Goal: Information Seeking & Learning: Compare options

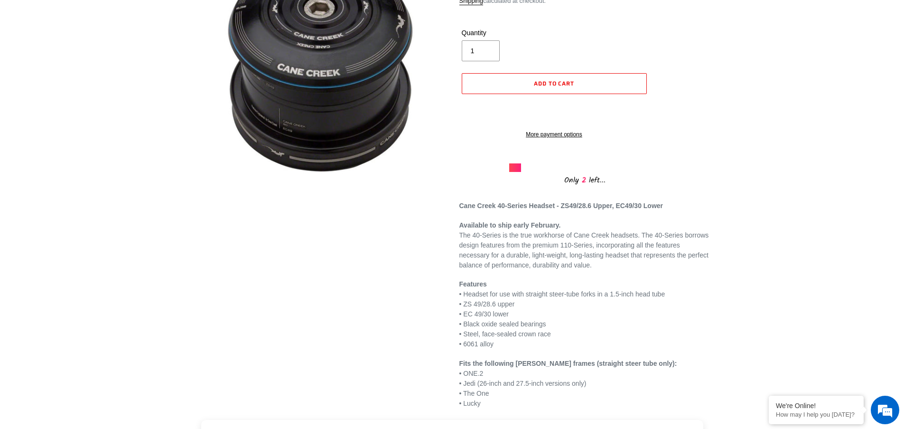
scroll to position [145, 0]
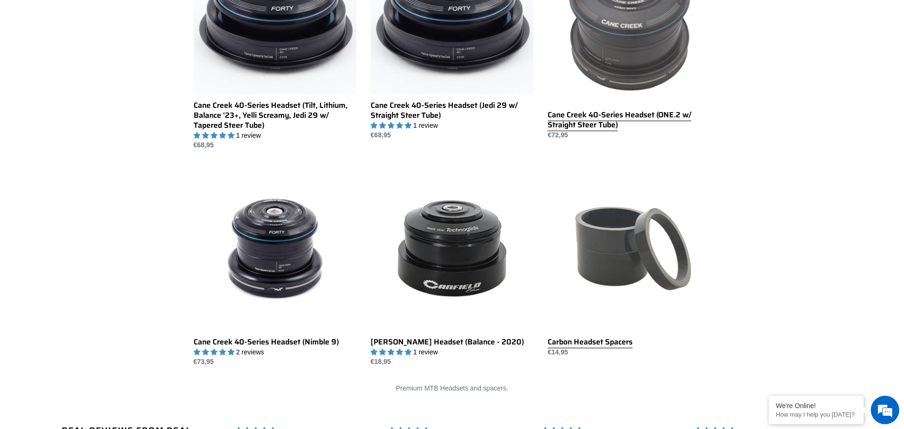
scroll to position [270, 0]
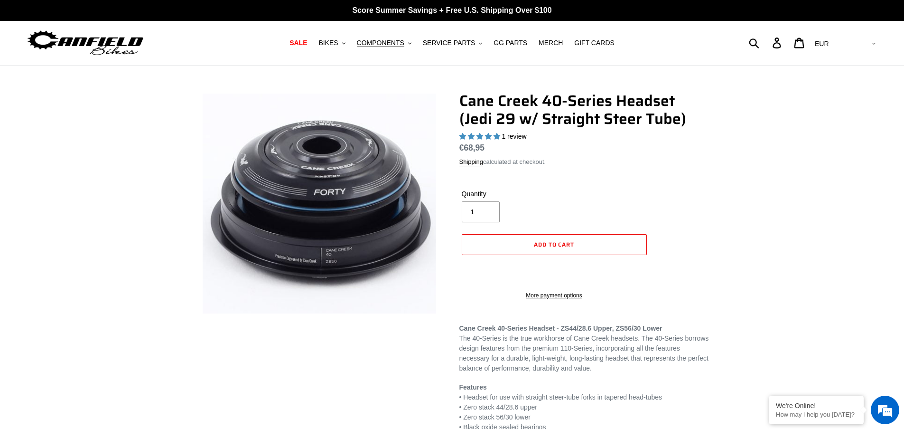
select select "highest-rating"
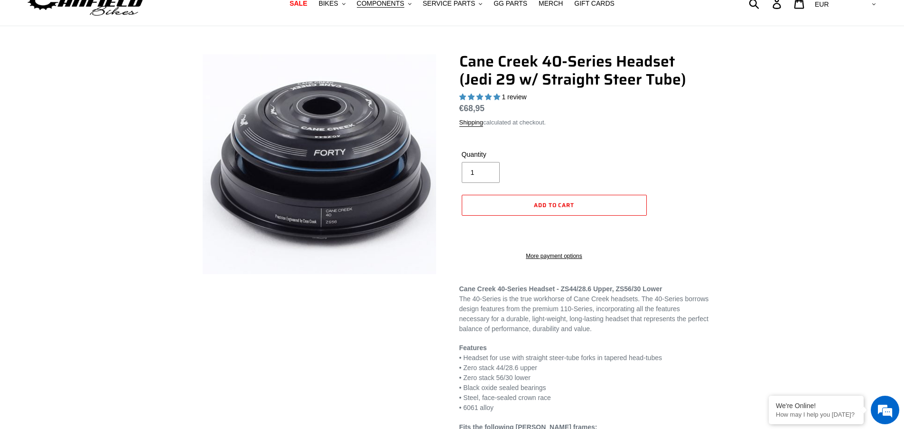
scroll to position [28, 0]
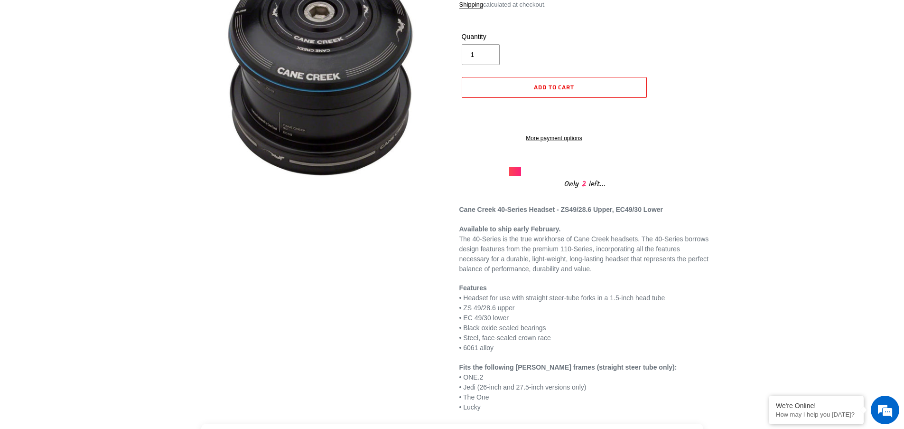
scroll to position [134, 0]
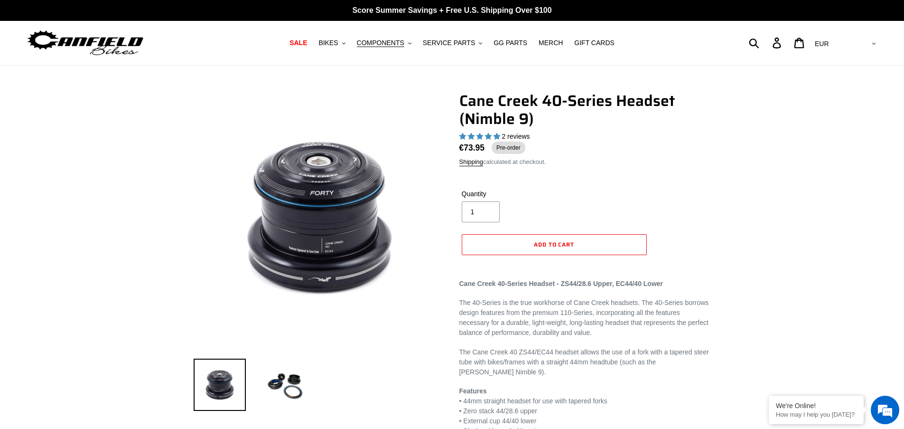
select select "highest-rating"
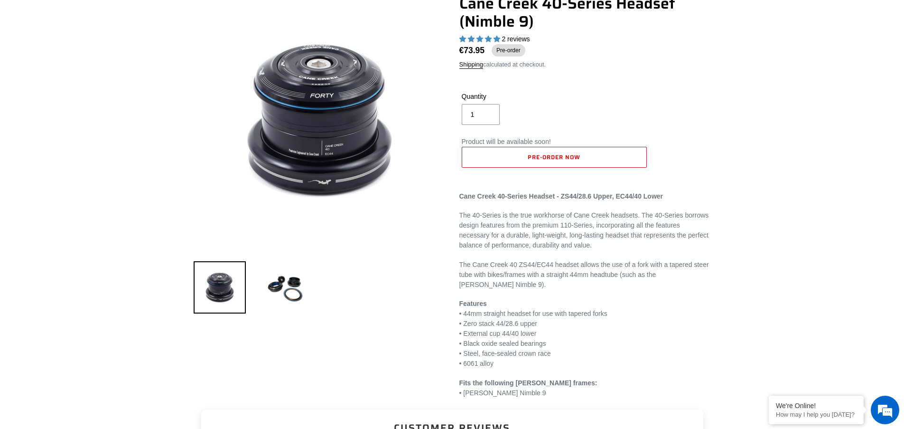
scroll to position [130, 0]
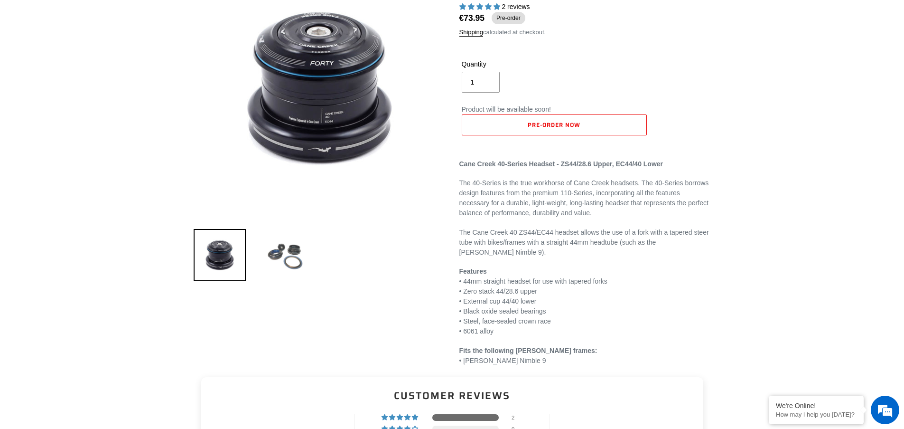
click at [285, 275] on img at bounding box center [286, 255] width 52 height 52
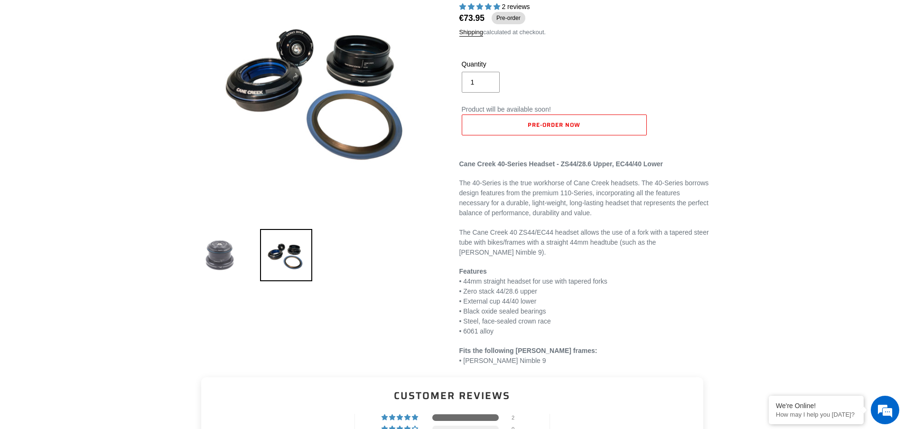
click at [229, 258] on img at bounding box center [220, 255] width 52 height 52
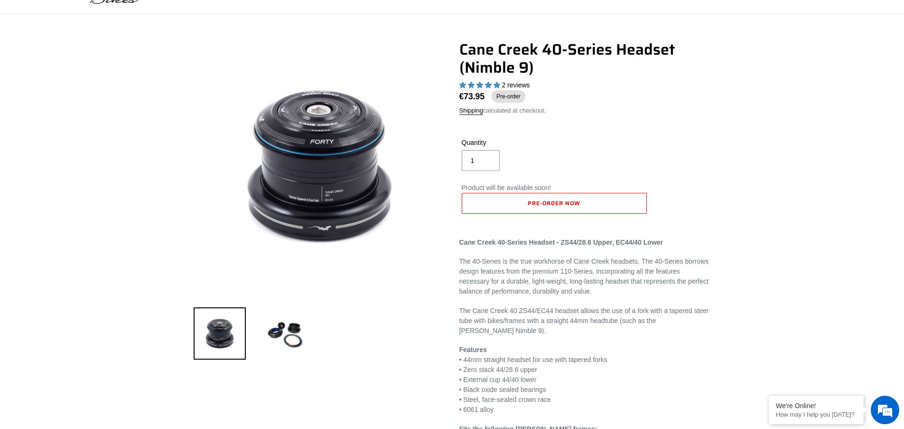
scroll to position [0, 0]
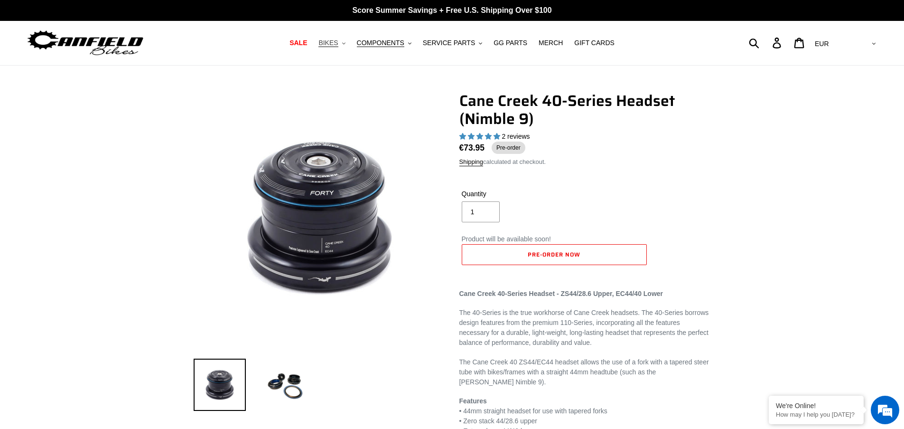
click at [343, 41] on button "BIKES .cls-1{fill:#231f20}" at bounding box center [332, 43] width 36 height 13
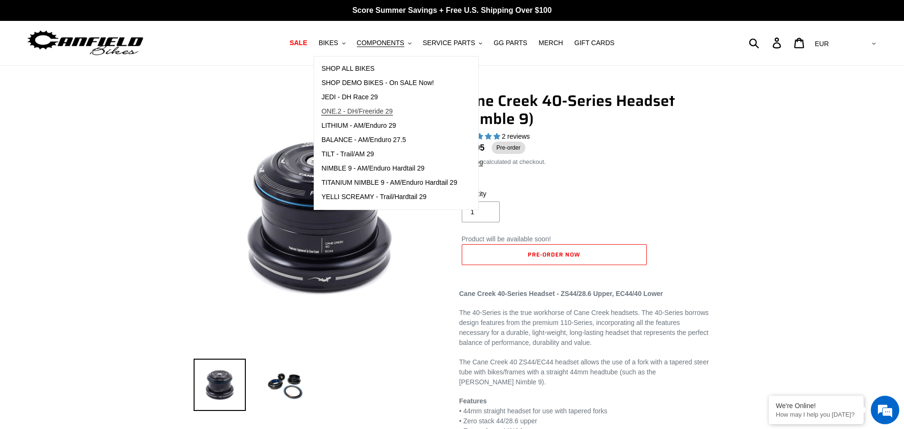
click at [379, 113] on span "ONE.2 - DH/Freeride 29" at bounding box center [356, 111] width 71 height 8
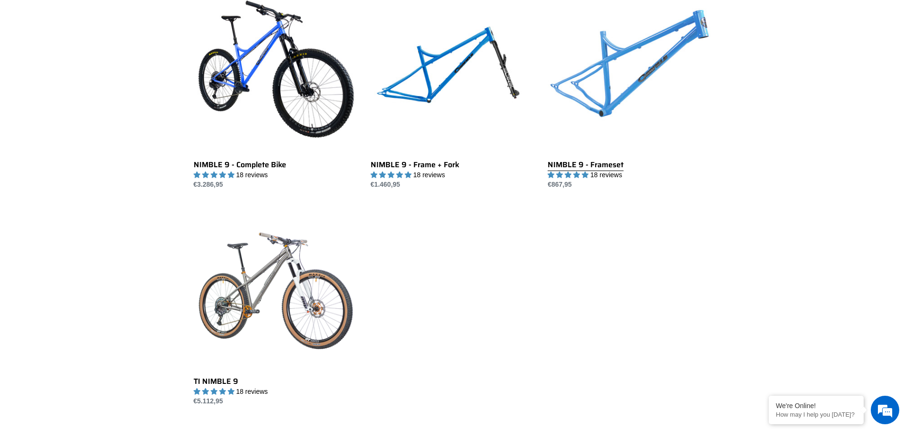
scroll to position [288, 0]
click at [637, 66] on link "NIMBLE 9 - Frameset" at bounding box center [629, 90] width 163 height 200
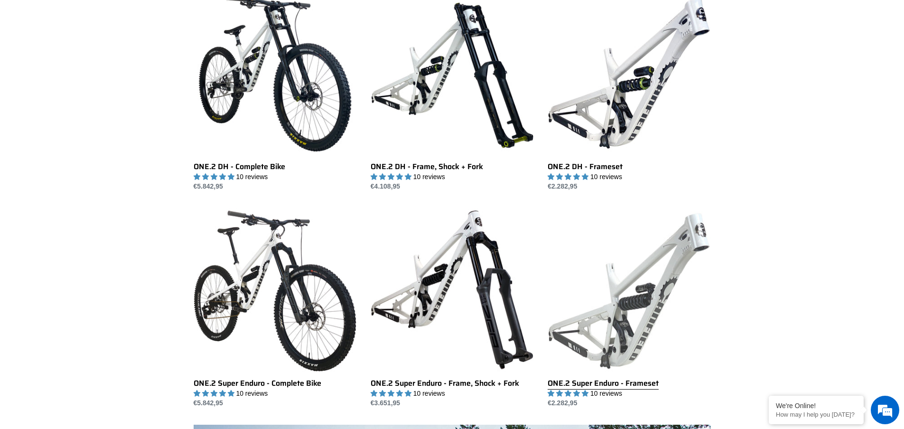
scroll to position [275, 0]
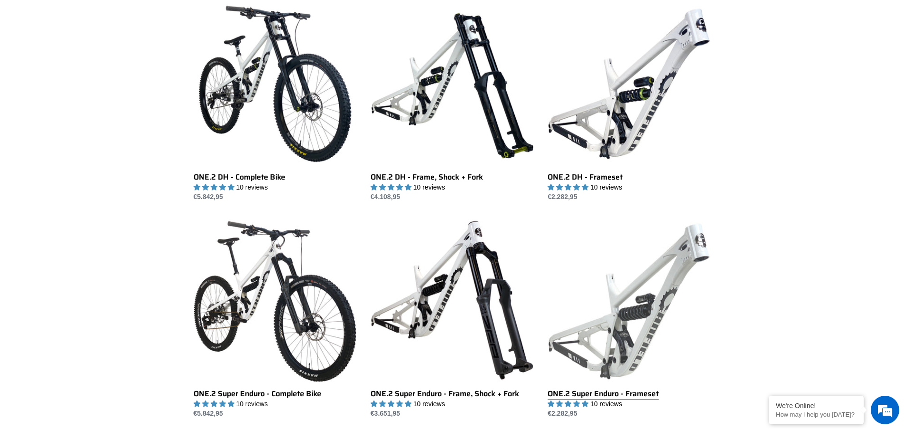
click at [635, 311] on link "ONE.2 Super Enduro - Frameset" at bounding box center [629, 318] width 163 height 200
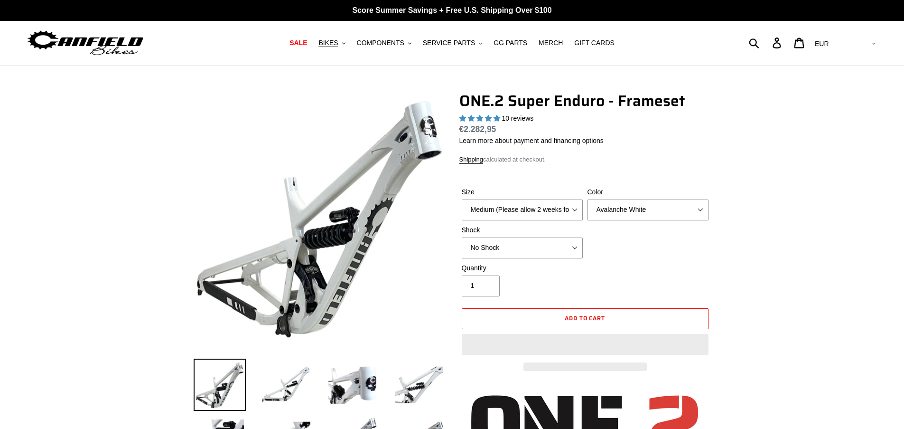
select select "highest-rating"
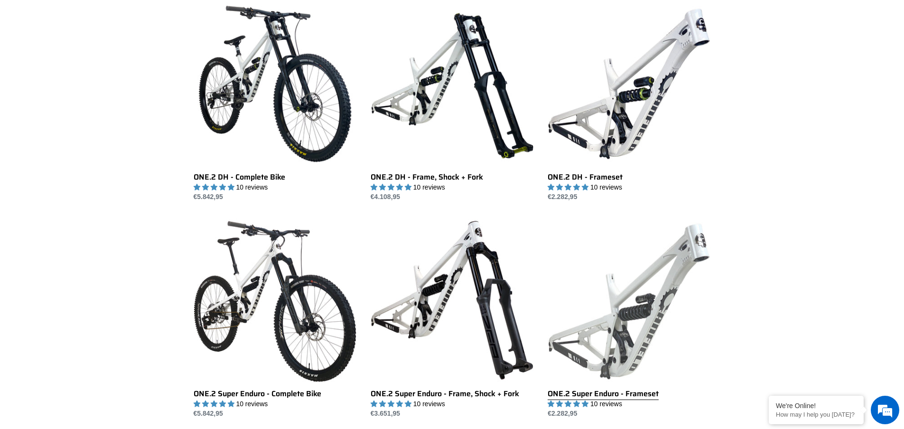
scroll to position [254, 0]
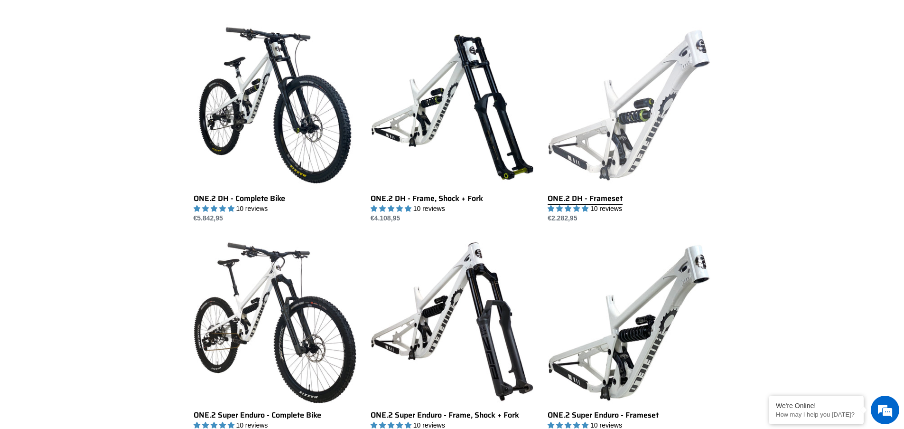
click at [618, 138] on link "ONE.2 DH - Frameset" at bounding box center [629, 124] width 163 height 200
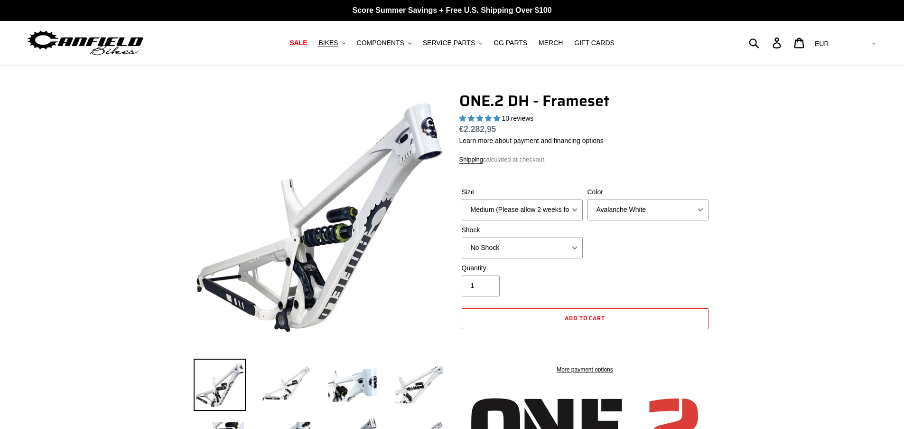
select select "highest-rating"
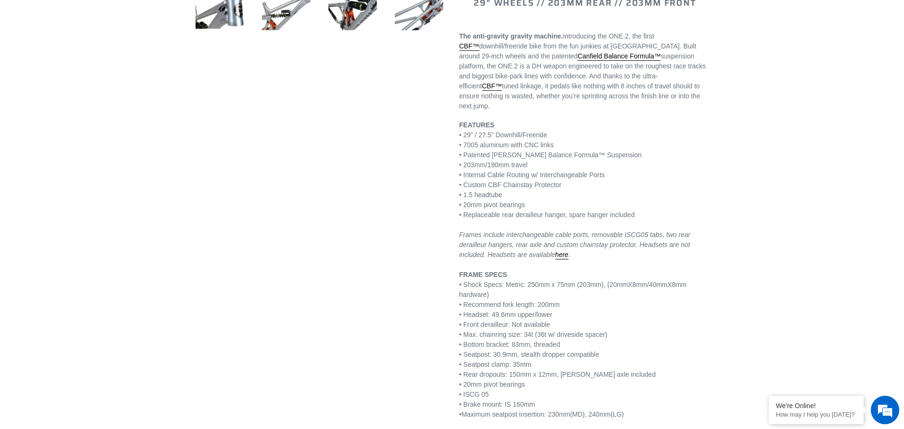
scroll to position [653, 0]
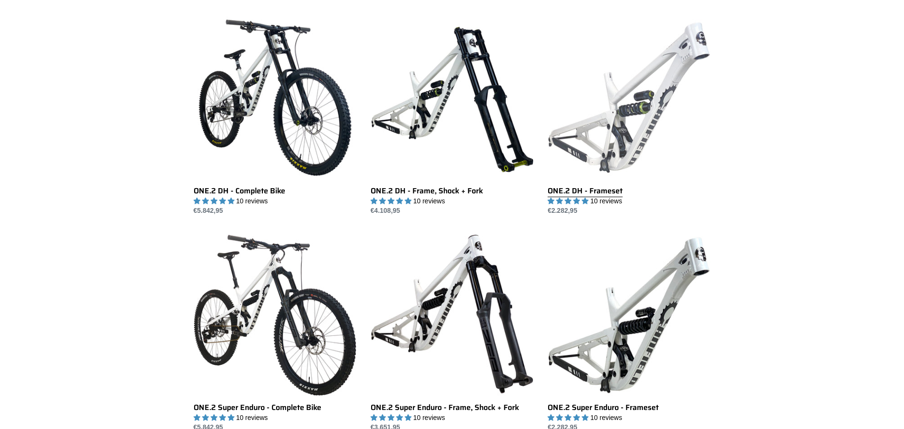
scroll to position [254, 0]
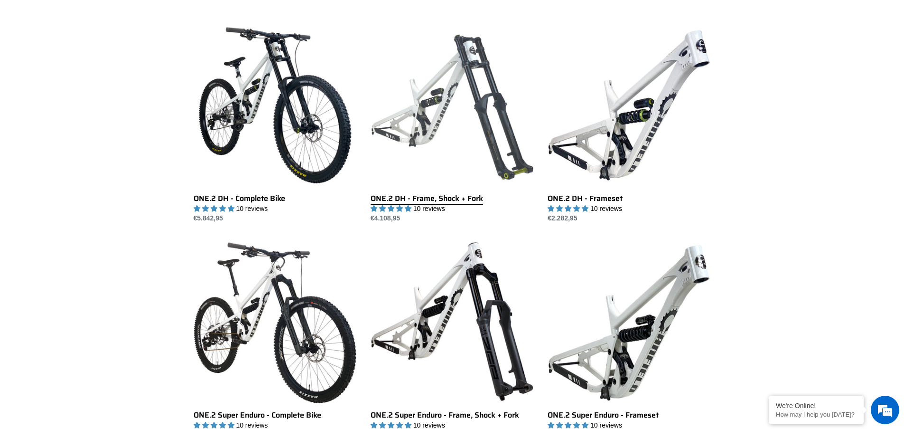
click at [463, 124] on link "ONE.2 DH - Frame, Shock + Fork" at bounding box center [452, 124] width 163 height 200
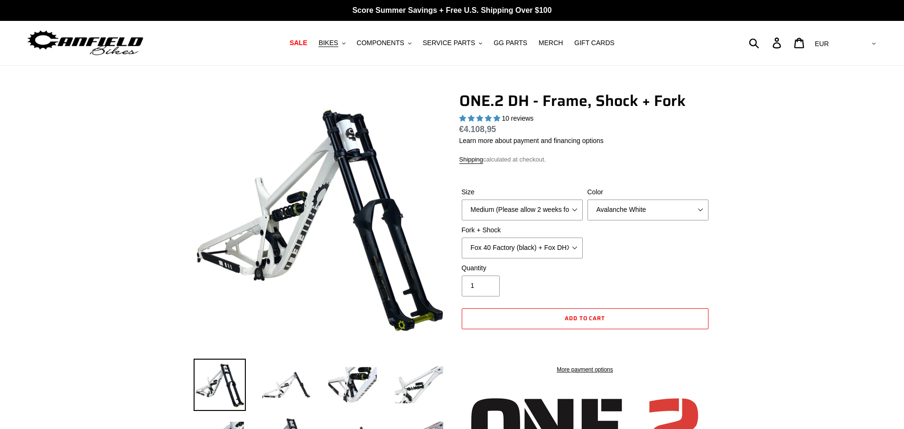
select select "highest-rating"
click at [566, 218] on select "Medium (Please allow 2 weeks for delivery) Large (Sold Out)" at bounding box center [522, 209] width 121 height 21
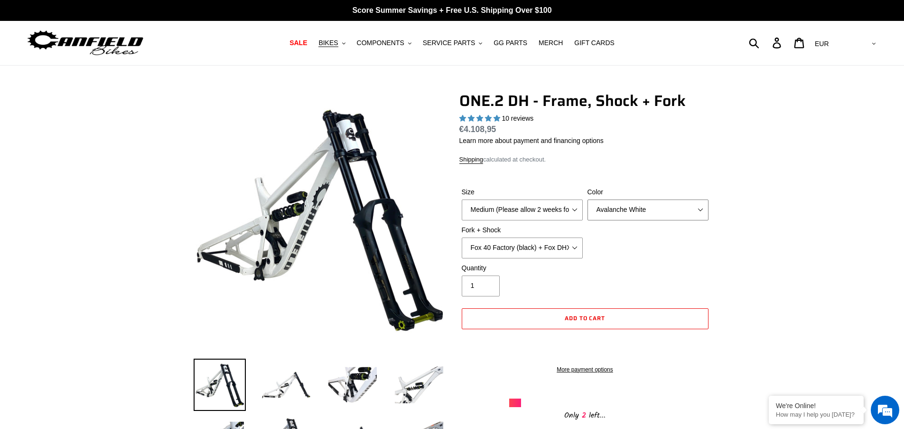
click at [669, 211] on select "Avalanche White Bentonite Grey" at bounding box center [648, 209] width 121 height 21
click at [588, 199] on select "Avalanche White Bentonite Grey" at bounding box center [648, 209] width 121 height 21
click at [548, 248] on select "Fox 40 Factory (black) + Fox DHX2 250x75 Fox 40 Factory (orange) + Fox DHX2 250…" at bounding box center [522, 247] width 121 height 21
click at [462, 237] on select "Fox 40 Factory (black) + Fox DHX2 250x75 Fox 40 Factory (orange) + Fox DHX2 250…" at bounding box center [522, 247] width 121 height 21
click at [547, 248] on select "Fox 40 Factory (black) + Fox DHX2 250x75 Fox 40 Factory (orange) + Fox DHX2 250…" at bounding box center [522, 247] width 121 height 21
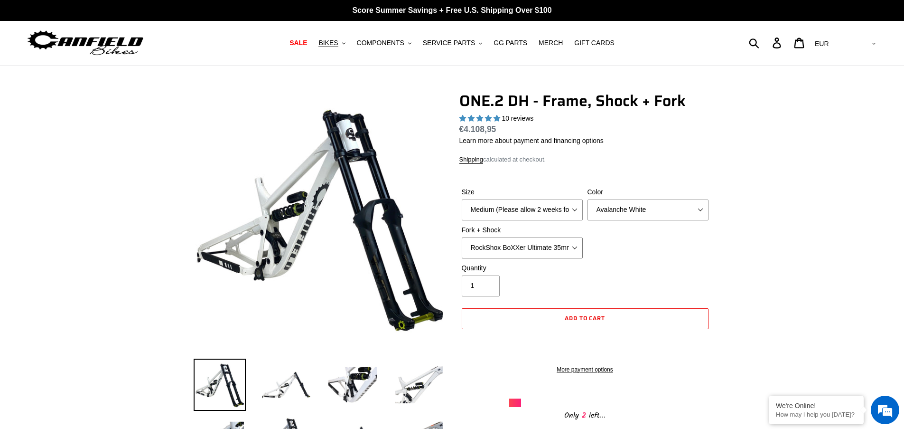
click at [462, 237] on select "Fox 40 Factory (black) + Fox DHX2 250x75 Fox 40 Factory (orange) + Fox DHX2 250…" at bounding box center [522, 247] width 121 height 21
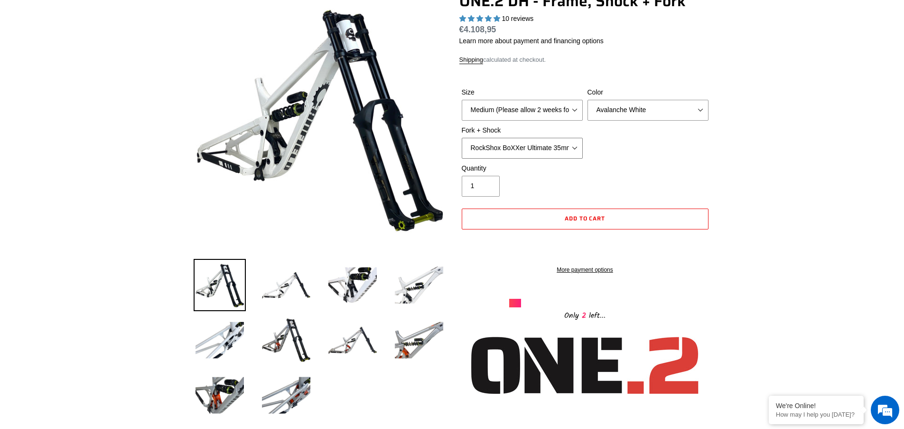
scroll to position [85, 0]
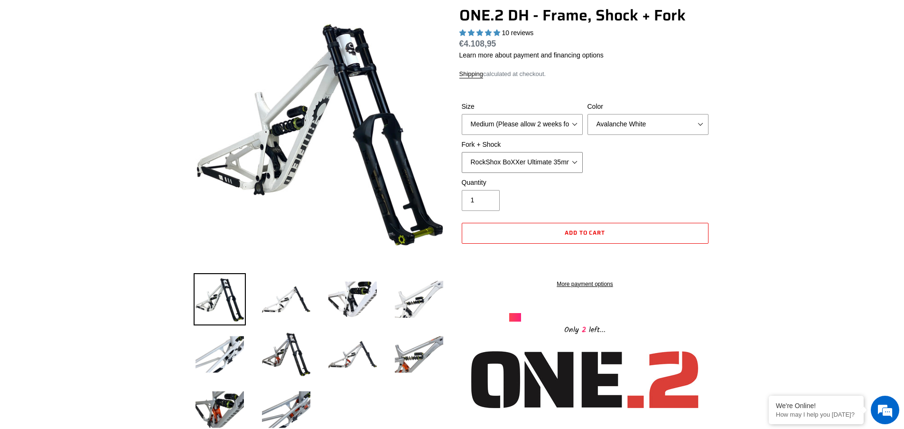
click at [526, 162] on select "Fox 40 Factory (black) + Fox DHX2 250x75 Fox 40 Factory (orange) + Fox DHX2 250…" at bounding box center [522, 162] width 121 height 21
click at [462, 152] on select "Fox 40 Factory (black) + Fox DHX2 250x75 Fox 40 Factory (orange) + Fox DHX2 250…" at bounding box center [522, 162] width 121 height 21
click at [512, 153] on select "Fox 40 Factory (black) + Fox DHX2 250x75 Fox 40 Factory (orange) + Fox DHX2 250…" at bounding box center [522, 162] width 121 height 21
click at [462, 152] on select "Fox 40 Factory (black) + Fox DHX2 250x75 Fox 40 Factory (orange) + Fox DHX2 250…" at bounding box center [522, 162] width 121 height 21
click at [524, 167] on select "Fox 40 Factory (black) + Fox DHX2 250x75 Fox 40 Factory (orange) + Fox DHX2 250…" at bounding box center [522, 162] width 121 height 21
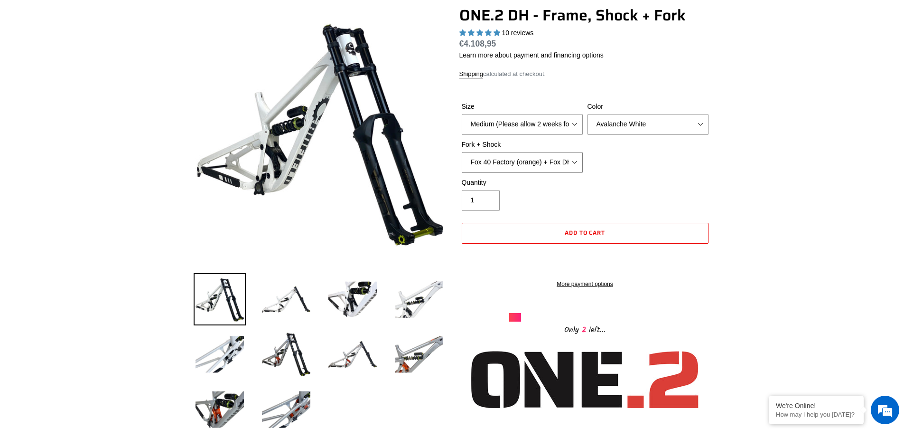
select select "RockShox BoXXer Ultimate 35mm (red) + RockShox Vivid DH Coil"
click at [462, 152] on select "Fox 40 Factory (black) + Fox DHX2 250x75 Fox 40 Factory (orange) + Fox DHX2 250…" at bounding box center [522, 162] width 121 height 21
click at [530, 166] on select "Fox 40 Factory (black) + Fox DHX2 250x75 Fox 40 Factory (orange) + Fox DHX2 250…" at bounding box center [522, 162] width 121 height 21
click at [462, 152] on select "Fox 40 Factory (black) + Fox DHX2 250x75 Fox 40 Factory (orange) + Fox DHX2 250…" at bounding box center [522, 162] width 121 height 21
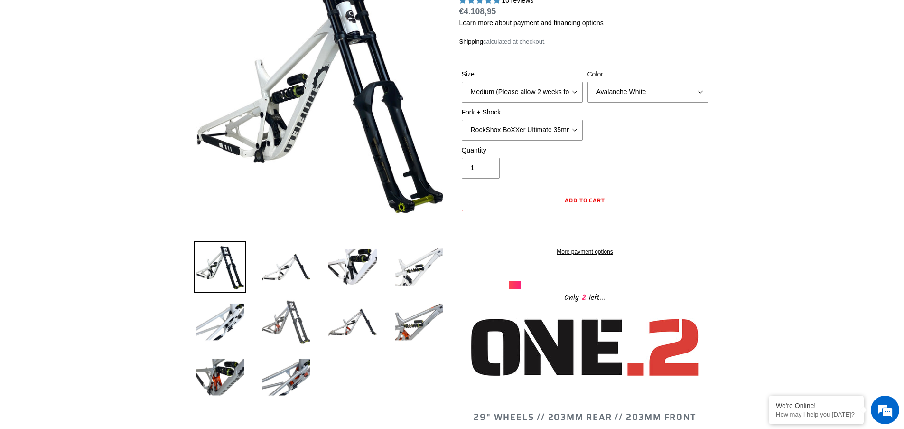
click at [294, 325] on img at bounding box center [286, 322] width 52 height 52
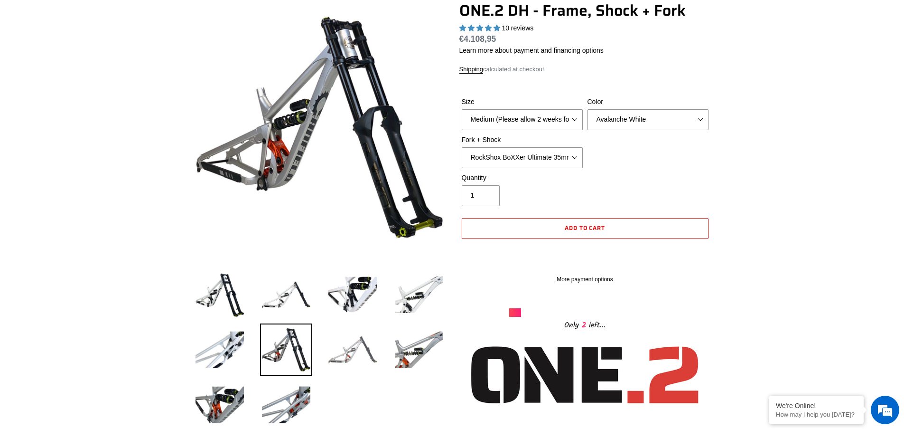
scroll to position [89, 0]
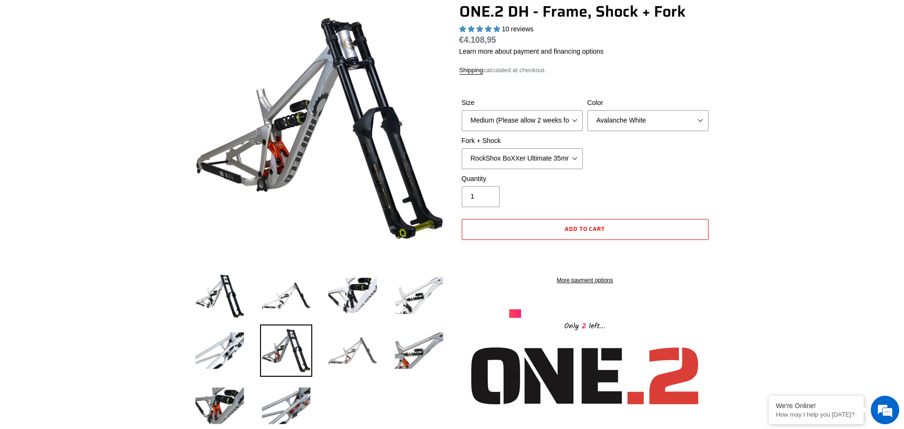
click at [355, 351] on img at bounding box center [353, 350] width 52 height 52
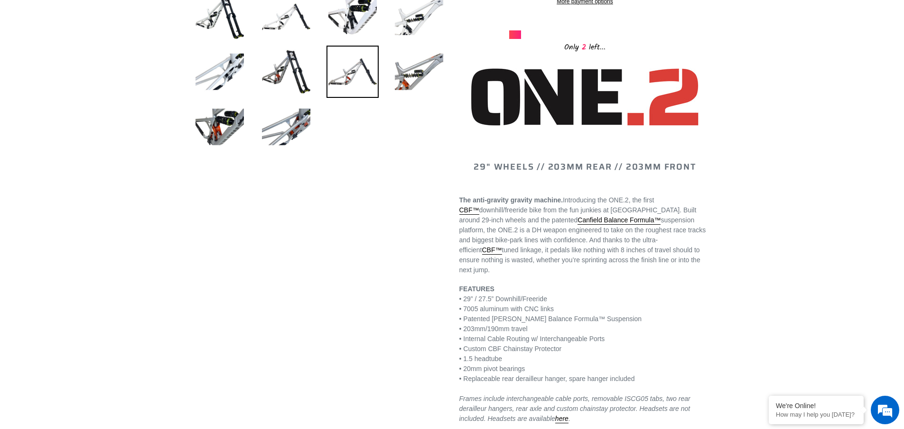
scroll to position [76, 0]
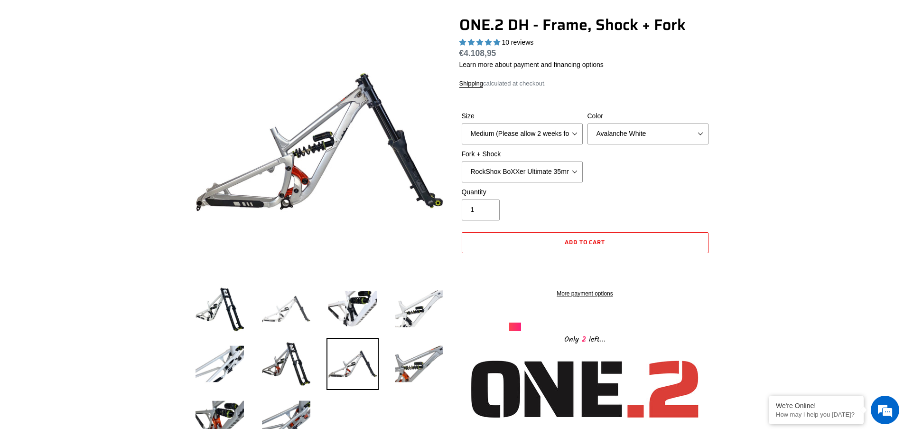
click at [297, 317] on img at bounding box center [286, 308] width 52 height 52
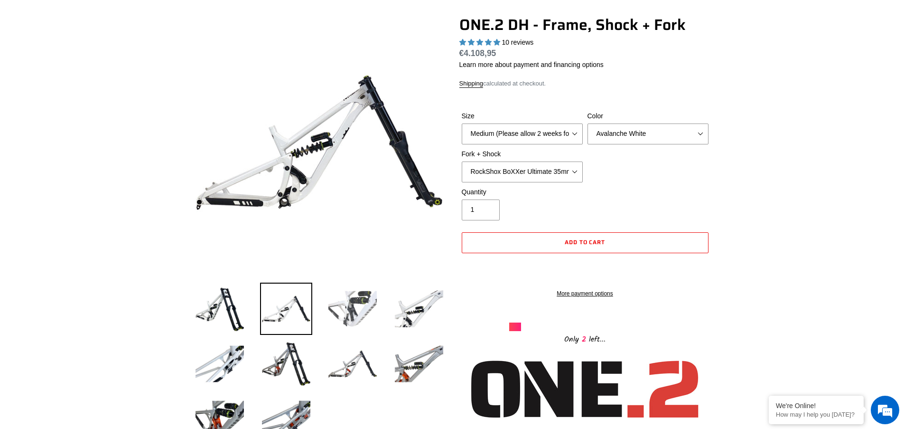
click at [351, 318] on img at bounding box center [353, 308] width 52 height 52
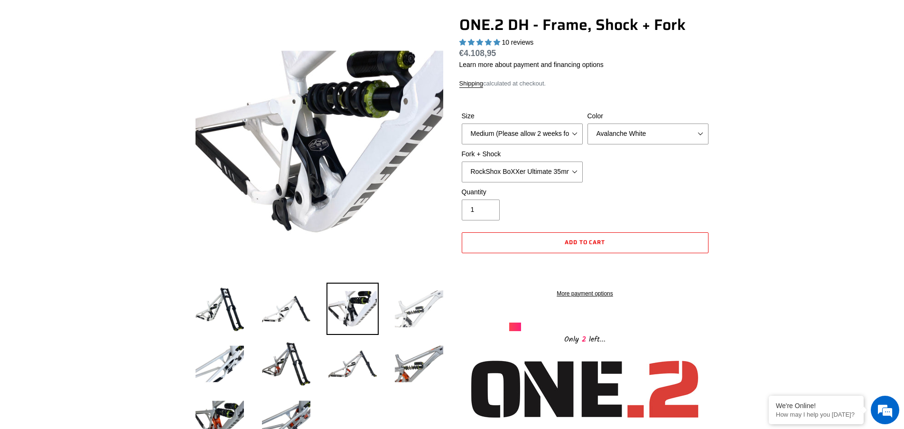
click at [409, 319] on img at bounding box center [419, 308] width 52 height 52
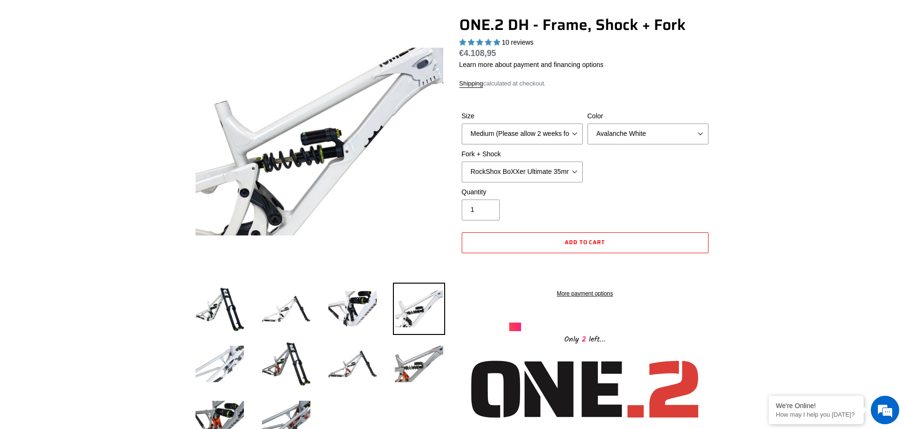
click at [223, 366] on img at bounding box center [220, 364] width 52 height 52
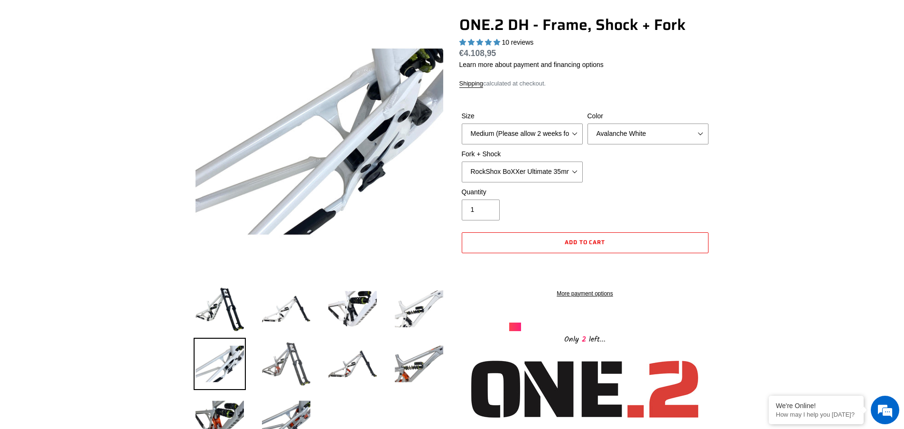
click at [277, 370] on img at bounding box center [286, 364] width 52 height 52
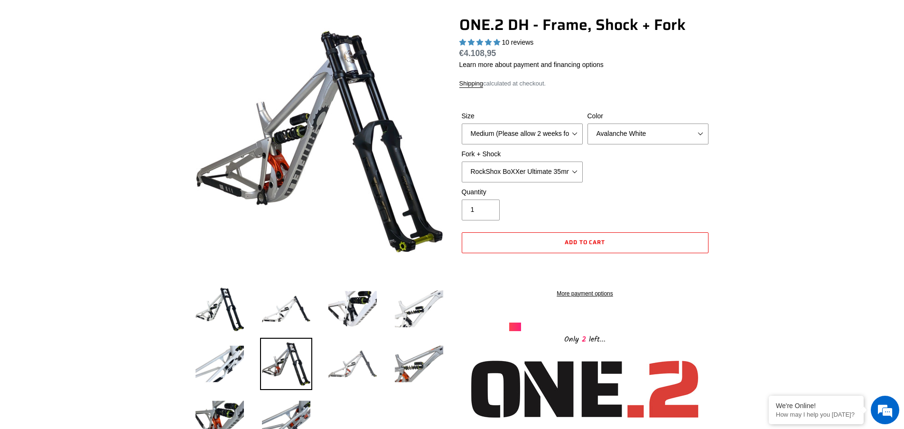
click at [351, 377] on img at bounding box center [353, 364] width 52 height 52
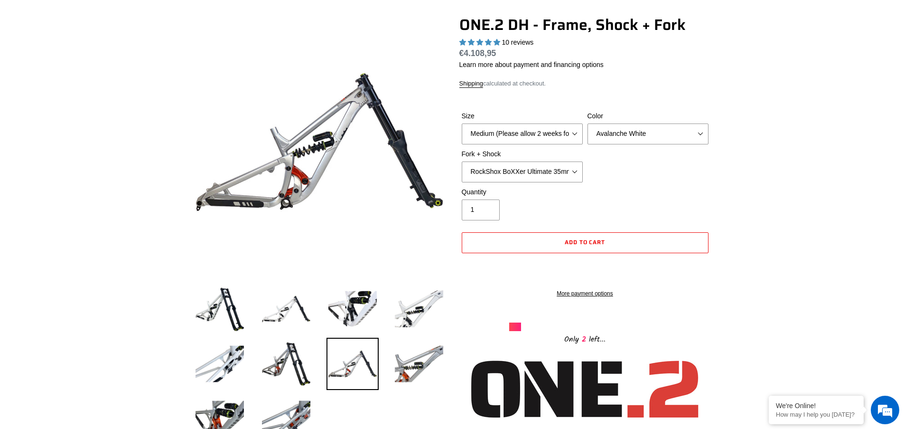
click at [386, 380] on li at bounding box center [412, 365] width 66 height 55
drag, startPoint x: 231, startPoint y: 402, endPoint x: 242, endPoint y: 403, distance: 10.9
click at [232, 402] on img at bounding box center [220, 419] width 52 height 52
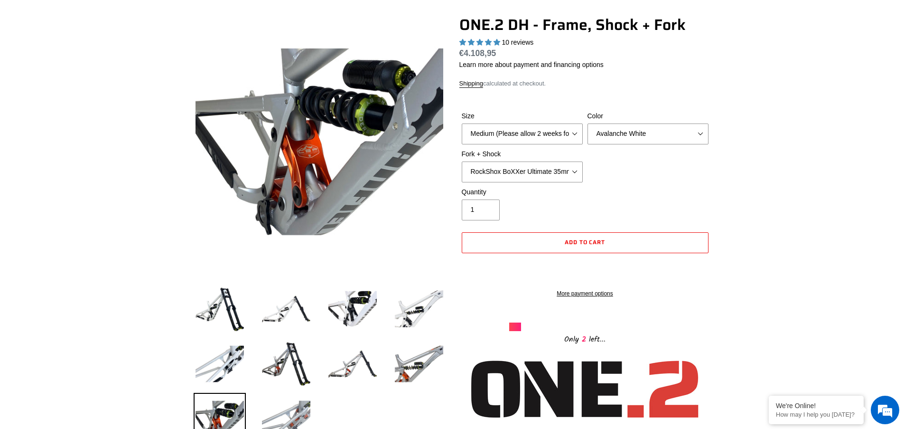
click at [282, 409] on img at bounding box center [286, 419] width 52 height 52
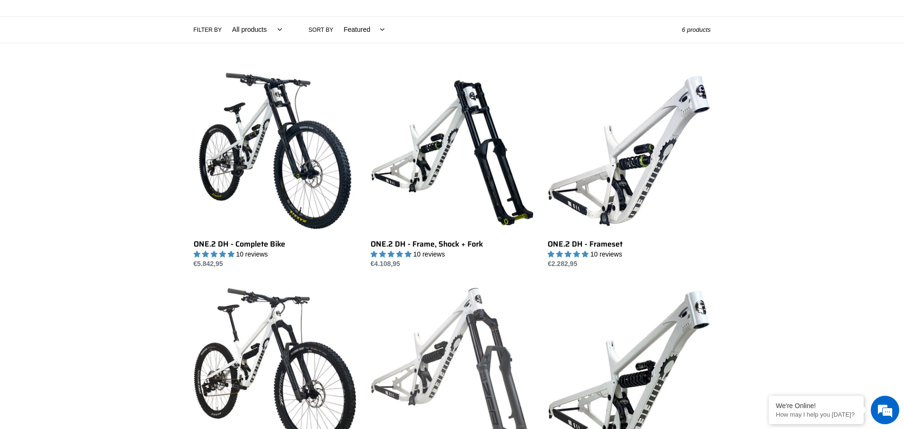
scroll to position [98, 0]
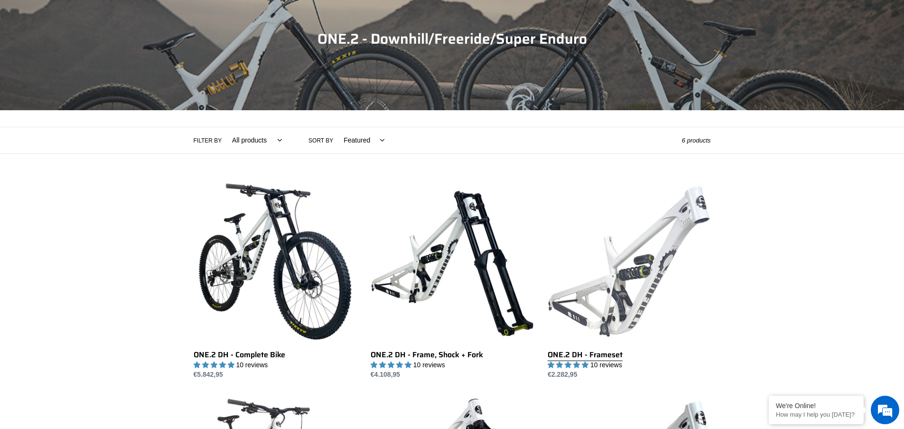
click at [621, 277] on link "ONE.2 DH - Frameset" at bounding box center [629, 280] width 163 height 200
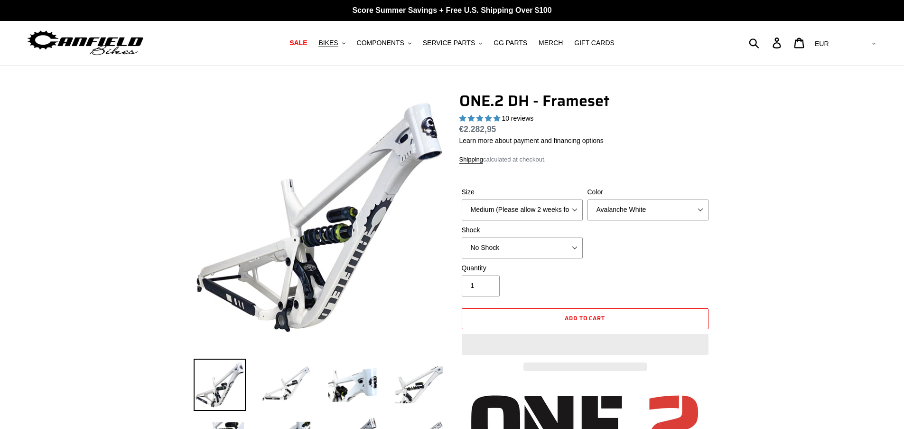
select select "highest-rating"
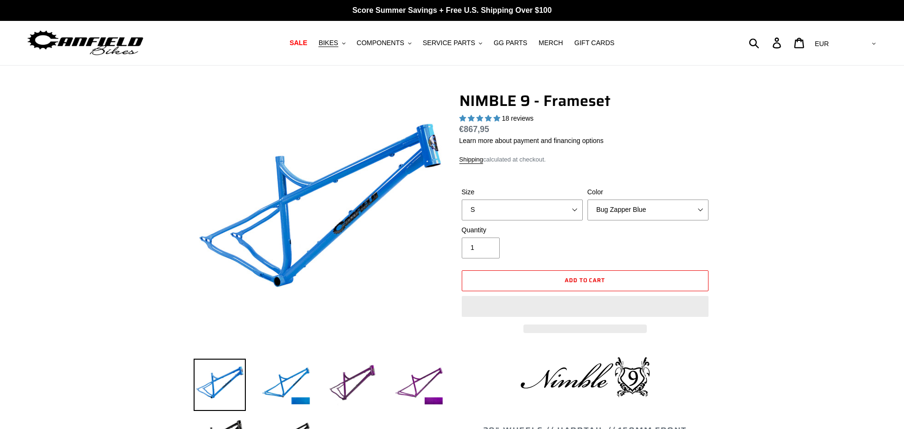
select select "highest-rating"
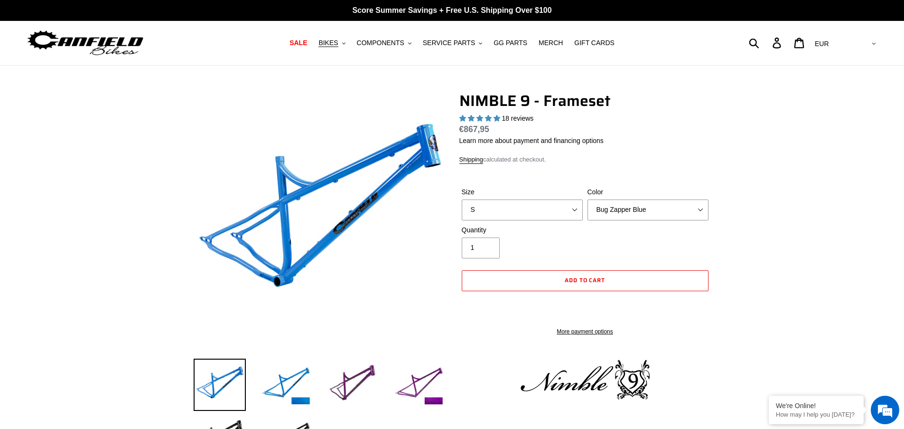
drag, startPoint x: 634, startPoint y: 76, endPoint x: 630, endPoint y: 80, distance: 5.4
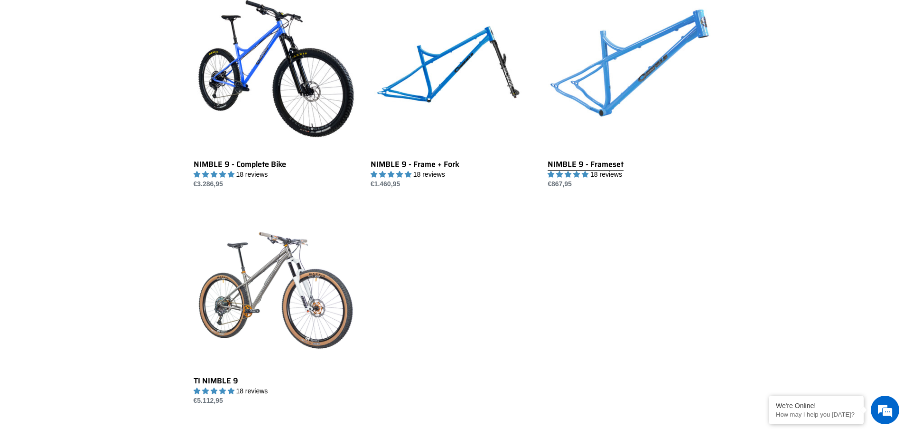
click at [609, 96] on link "NIMBLE 9 - Frameset" at bounding box center [629, 90] width 163 height 200
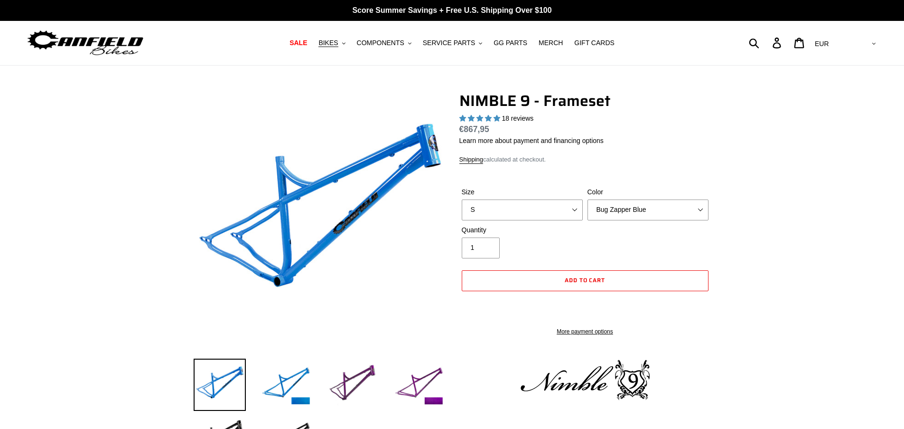
select select "highest-rating"
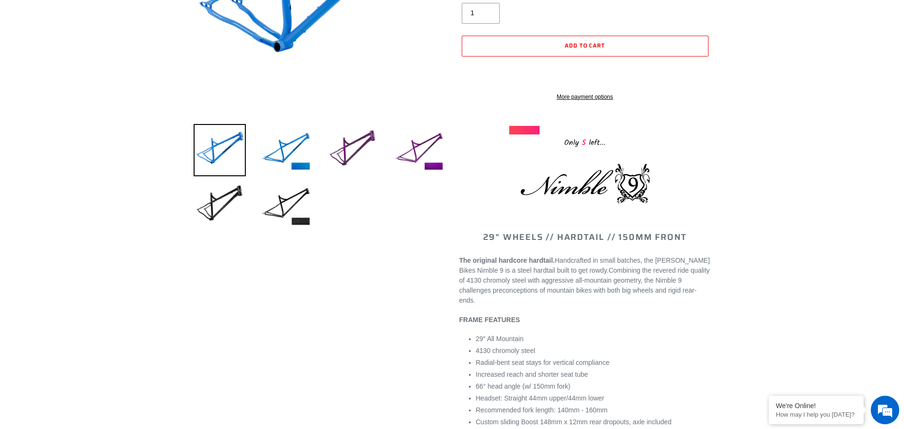
scroll to position [58, 0]
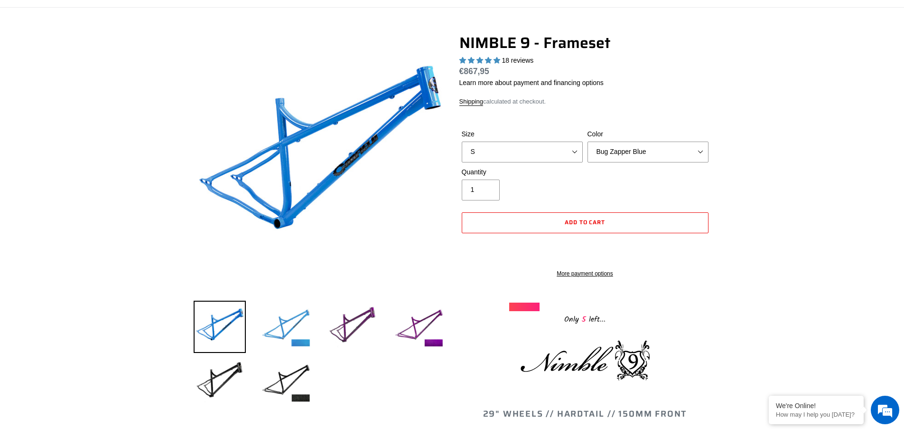
click at [300, 343] on img at bounding box center [286, 327] width 52 height 52
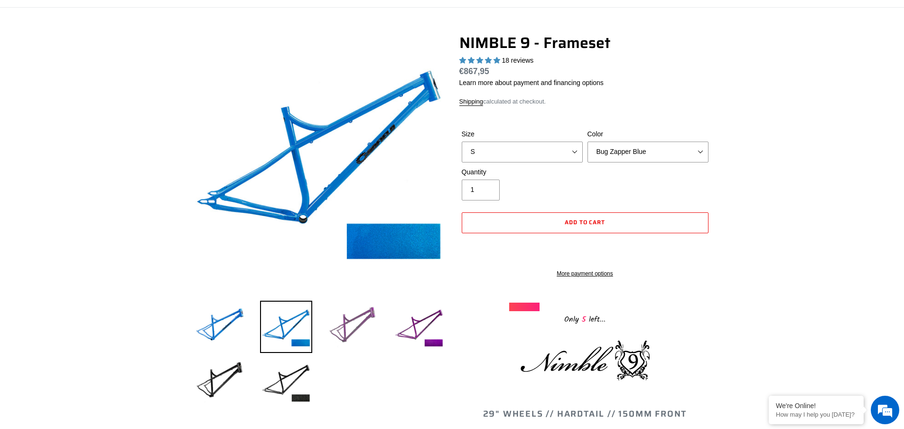
click at [355, 337] on img at bounding box center [353, 327] width 52 height 52
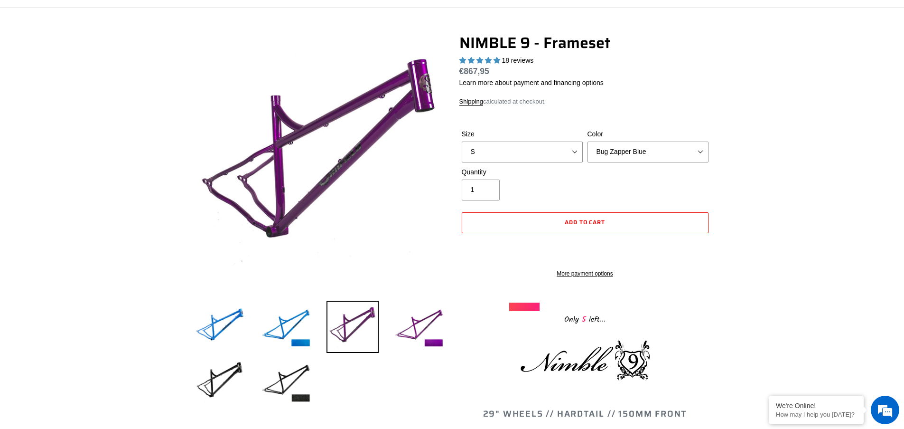
click at [388, 332] on li at bounding box center [412, 328] width 66 height 55
click at [419, 329] on img at bounding box center [419, 327] width 52 height 52
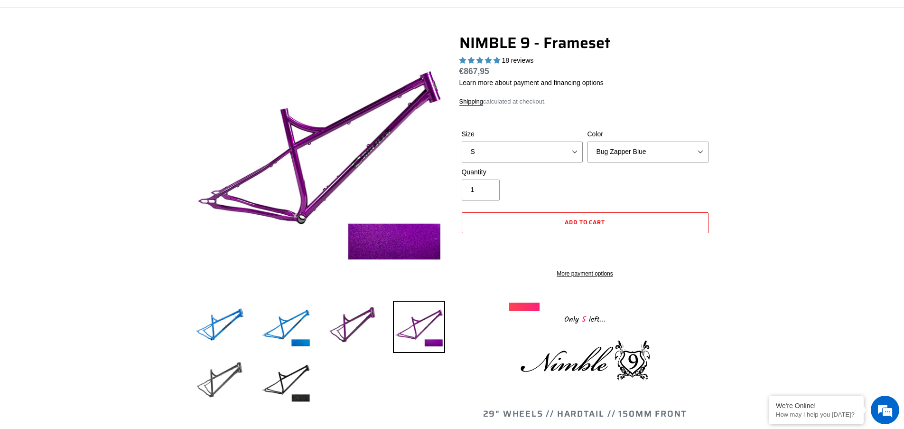
click at [221, 381] on img at bounding box center [220, 382] width 52 height 52
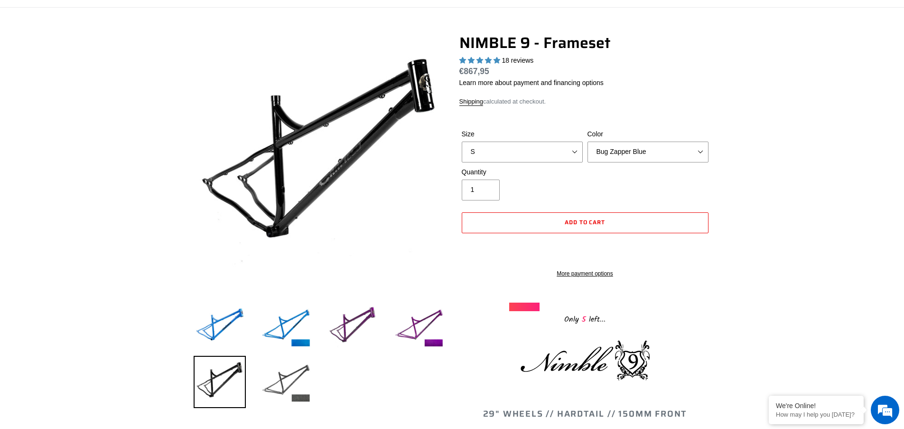
click at [302, 383] on img at bounding box center [286, 382] width 52 height 52
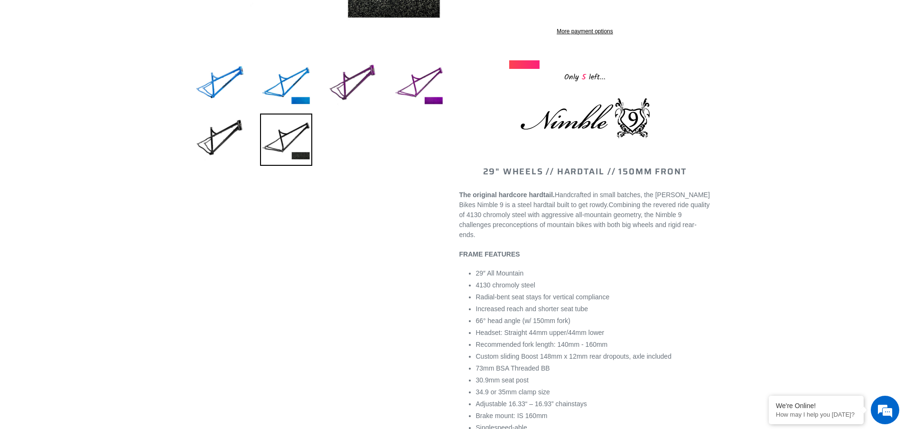
scroll to position [0, 0]
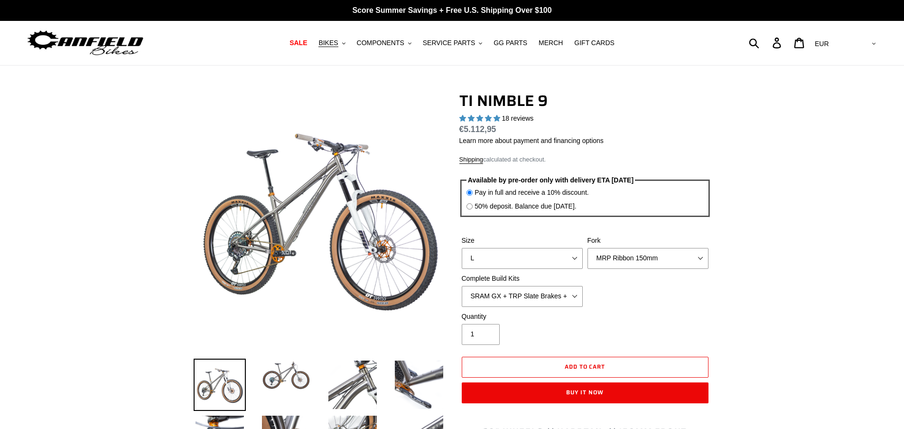
select select "highest-rating"
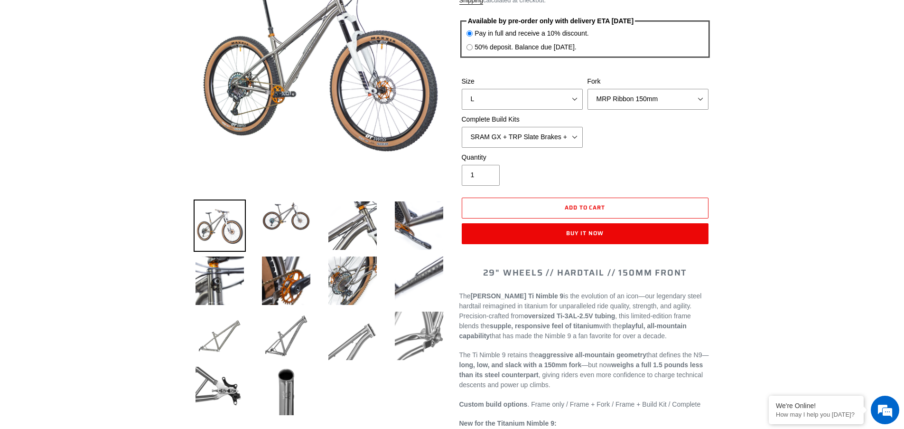
scroll to position [64, 0]
